Goal: Task Accomplishment & Management: Manage account settings

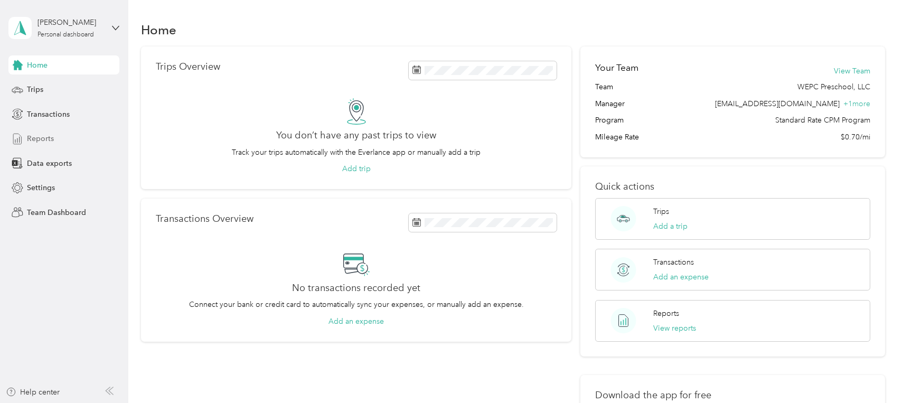
click at [49, 136] on span "Reports" at bounding box center [40, 138] width 27 height 11
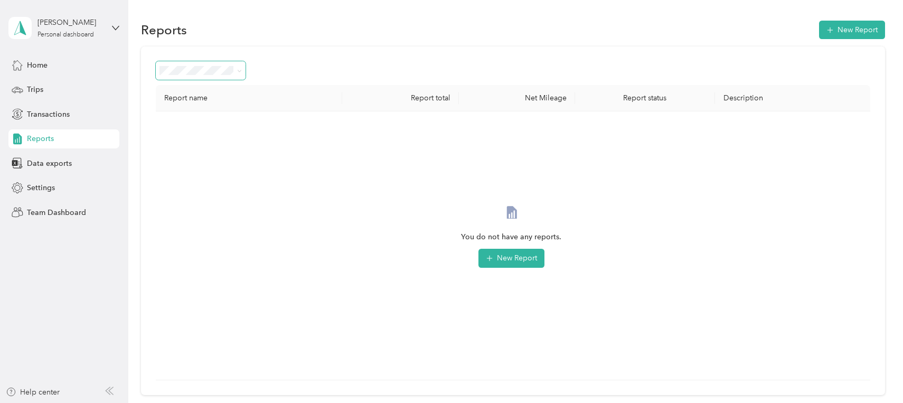
click at [242, 72] on icon at bounding box center [239, 71] width 5 height 5
click at [211, 124] on span "Needs approval" at bounding box center [191, 126] width 54 height 9
click at [239, 70] on icon at bounding box center [239, 71] width 5 height 5
click at [219, 86] on div "All Reports" at bounding box center [201, 89] width 75 height 11
click at [45, 212] on span "Team Dashboard" at bounding box center [56, 212] width 59 height 11
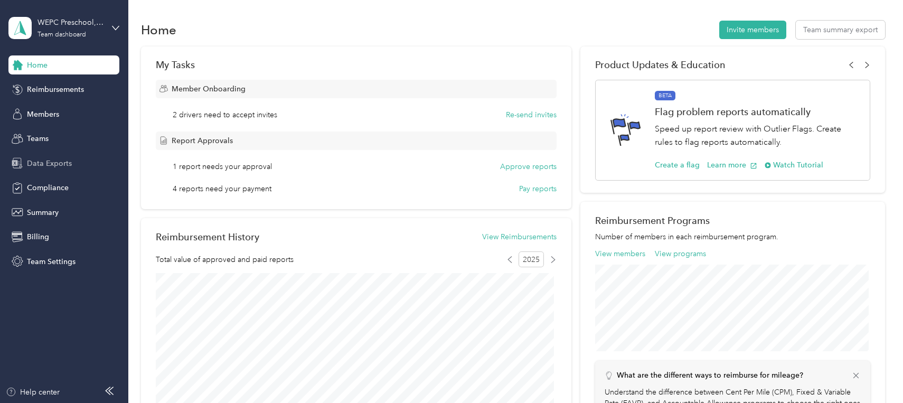
click at [50, 163] on span "Data Exports" at bounding box center [49, 163] width 45 height 11
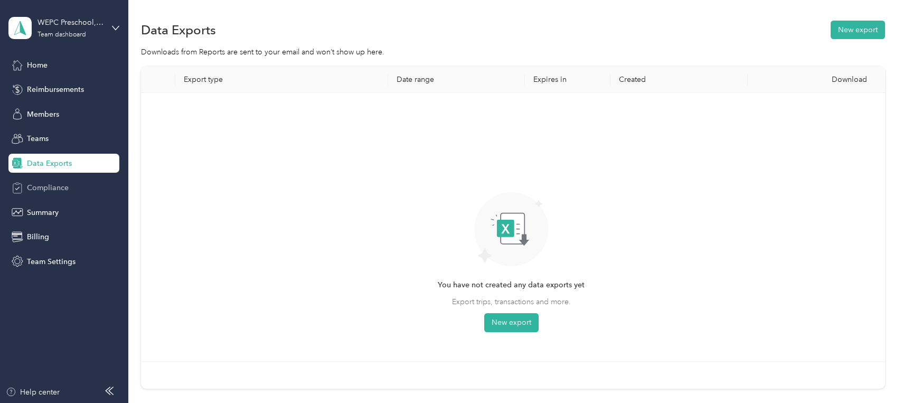
click at [54, 185] on span "Compliance" at bounding box center [48, 187] width 42 height 11
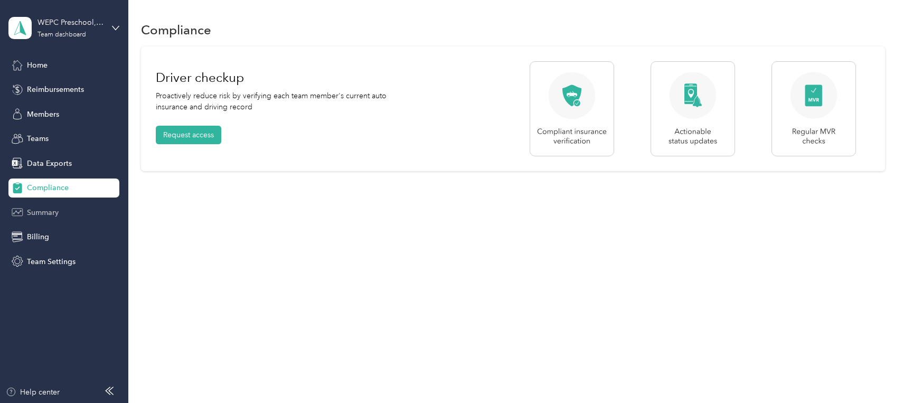
click at [51, 212] on span "Summary" at bounding box center [43, 212] width 32 height 11
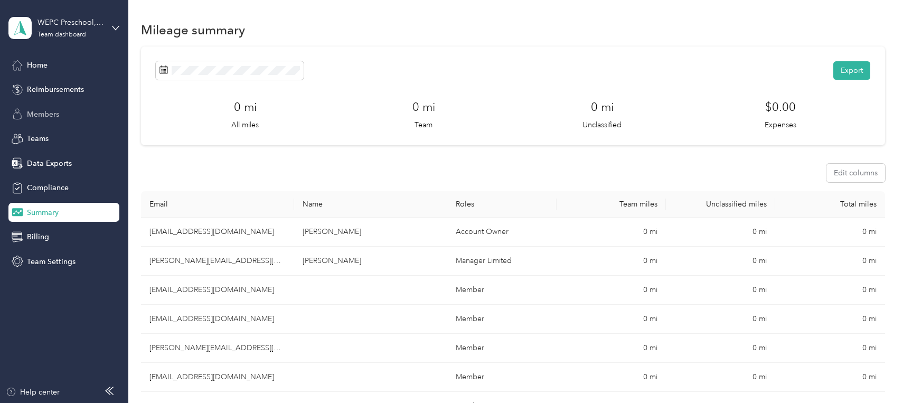
click at [52, 114] on span "Members" at bounding box center [43, 114] width 32 height 11
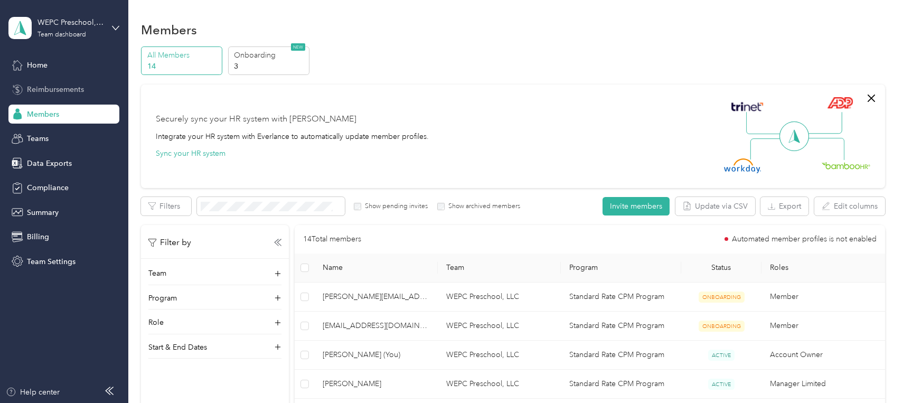
click at [62, 95] on span "Reimbursements" at bounding box center [55, 89] width 57 height 11
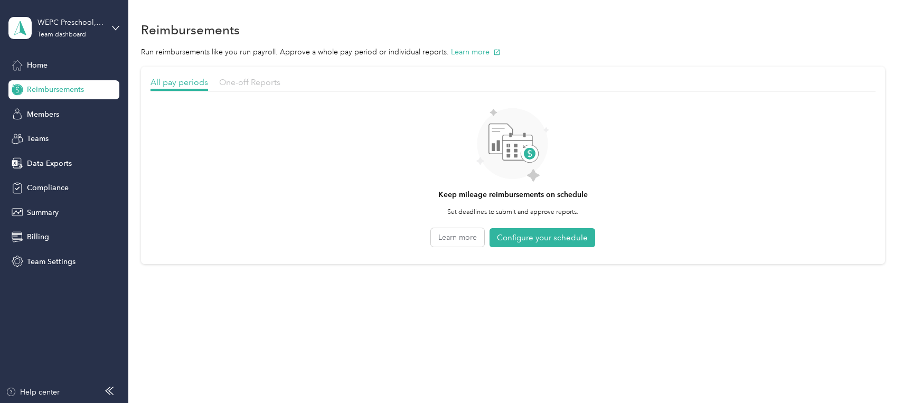
click at [269, 80] on span "One-off Reports" at bounding box center [249, 82] width 61 height 10
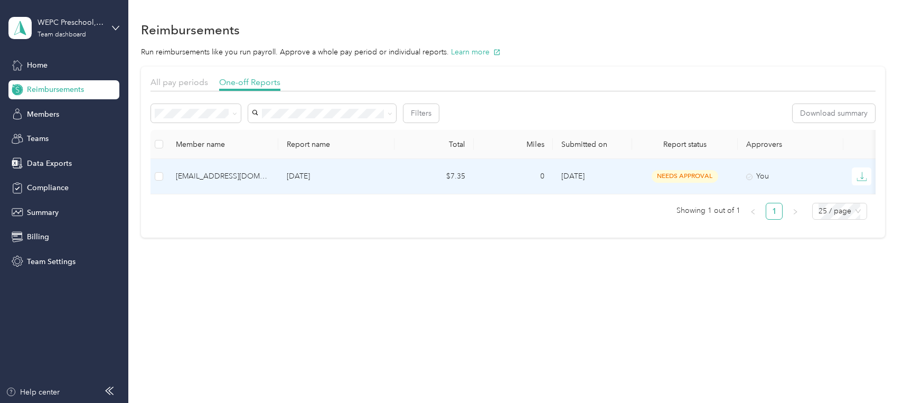
click at [236, 177] on div "[EMAIL_ADDRESS][DOMAIN_NAME]" at bounding box center [223, 177] width 94 height 12
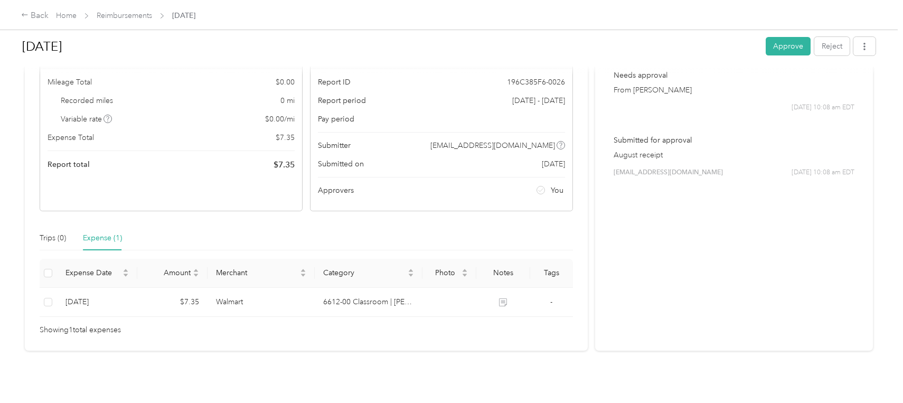
scroll to position [98, 0]
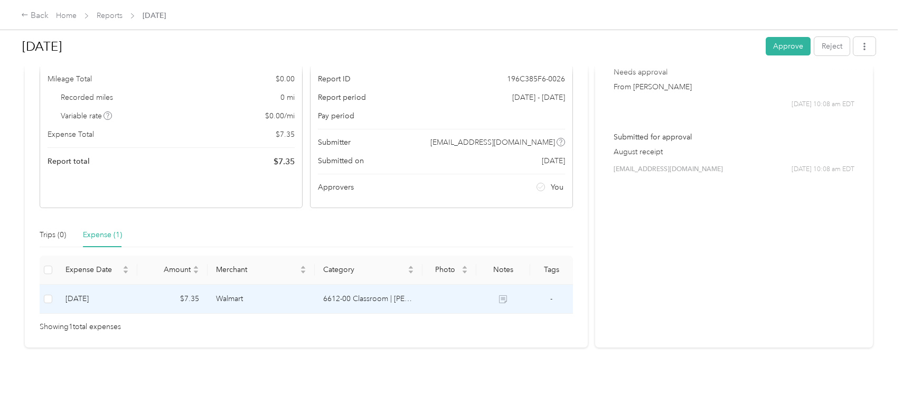
click at [236, 290] on td "Walmart" at bounding box center [262, 299] width 108 height 29
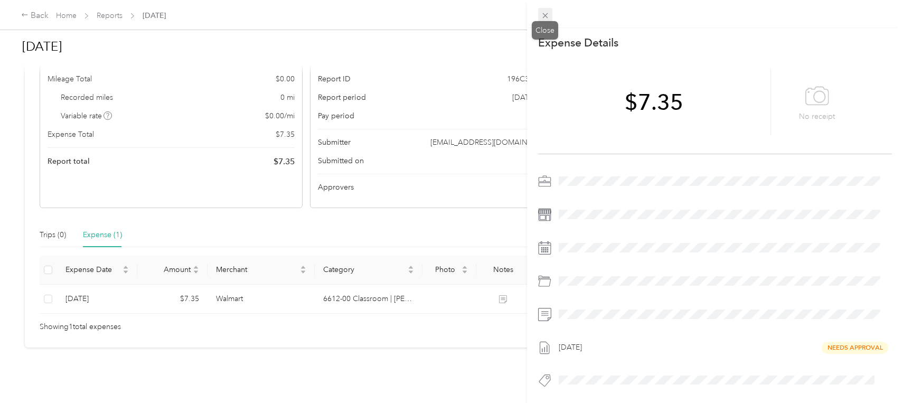
click at [547, 16] on icon at bounding box center [545, 15] width 9 height 9
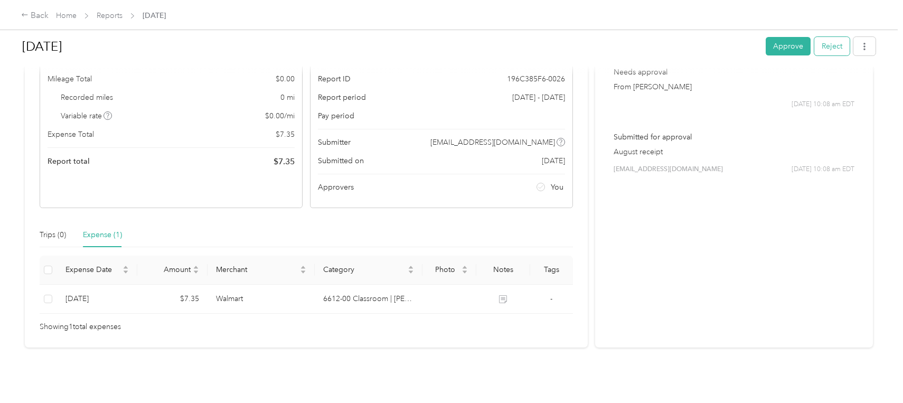
click at [825, 50] on button "Reject" at bounding box center [832, 46] width 35 height 18
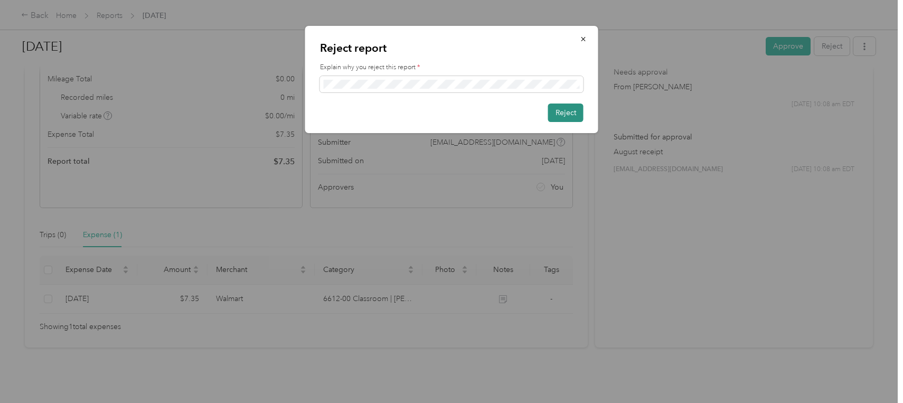
click at [563, 113] on button "Reject" at bounding box center [565, 113] width 35 height 18
